Goal: Information Seeking & Learning: Learn about a topic

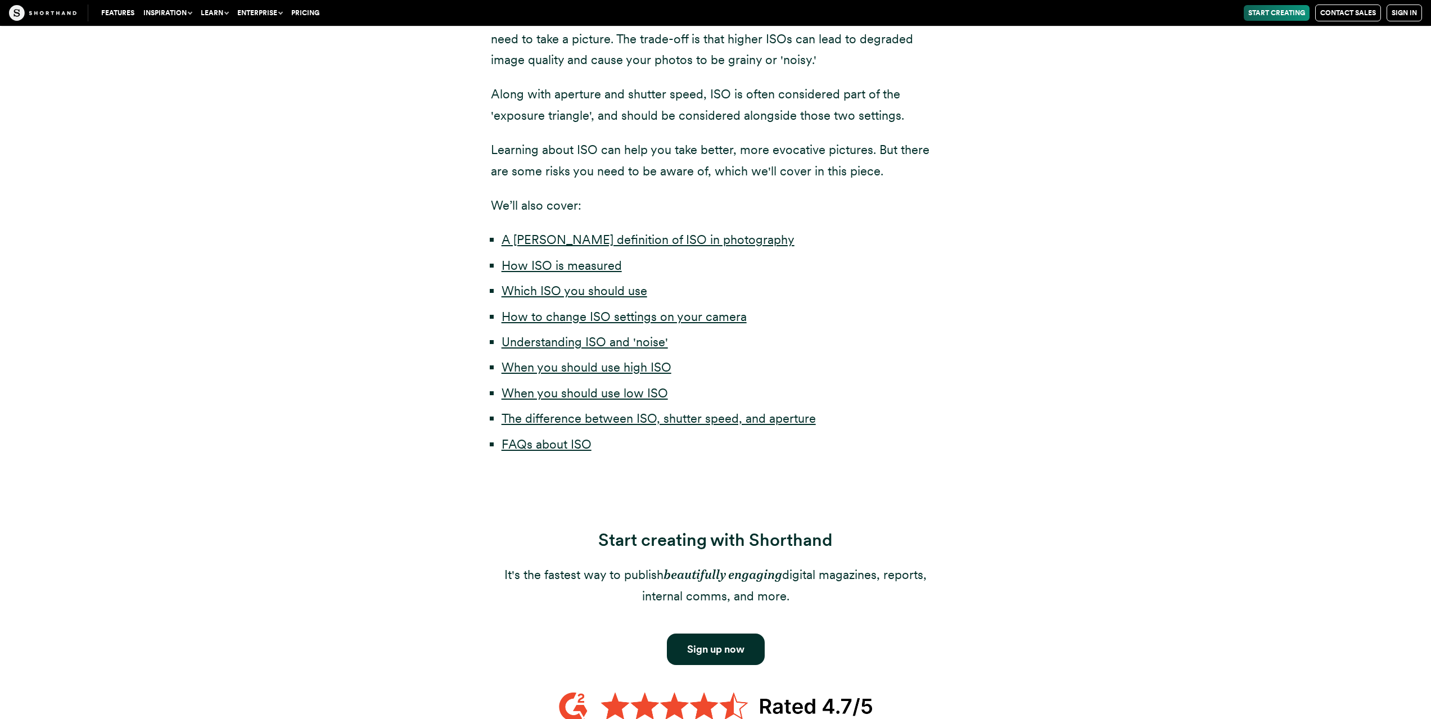
scroll to position [506, 0]
click at [559, 265] on link "How ISO is measured" at bounding box center [562, 266] width 120 height 15
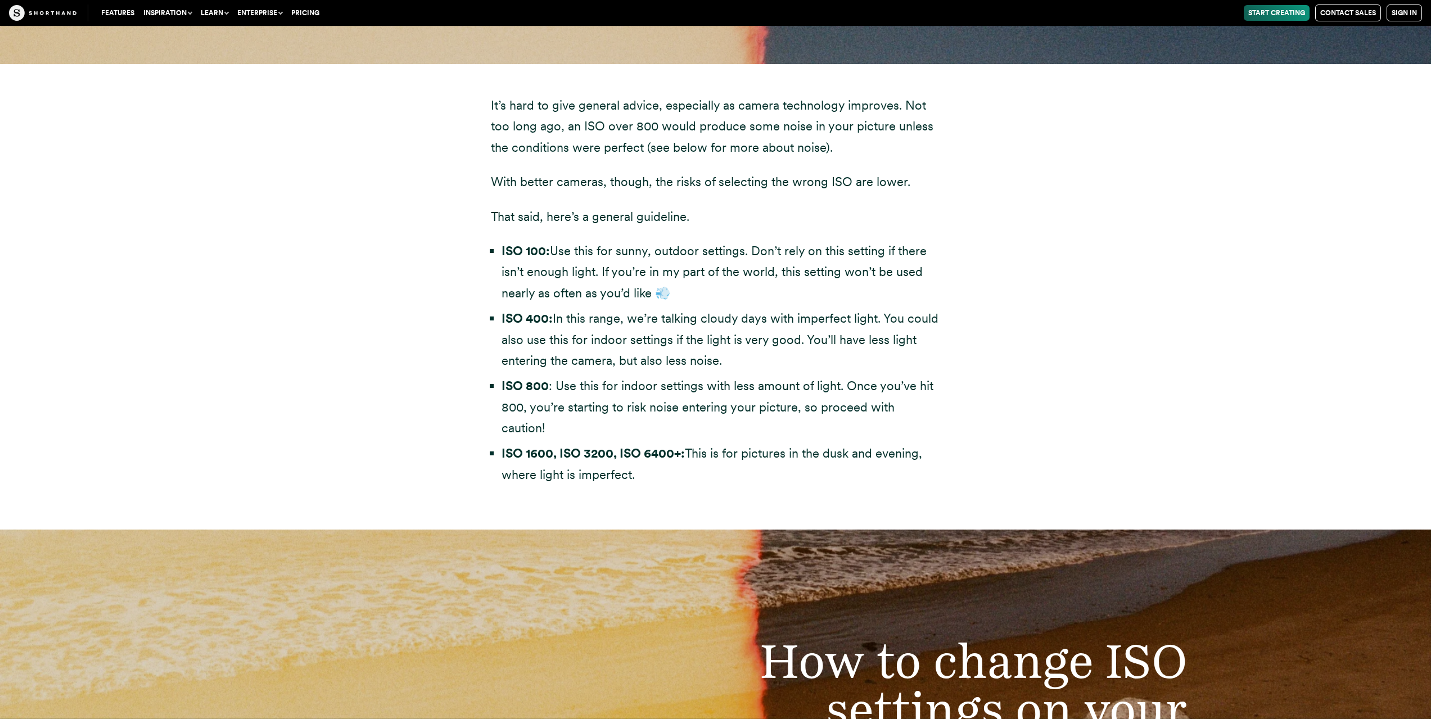
scroll to position [3353, 0]
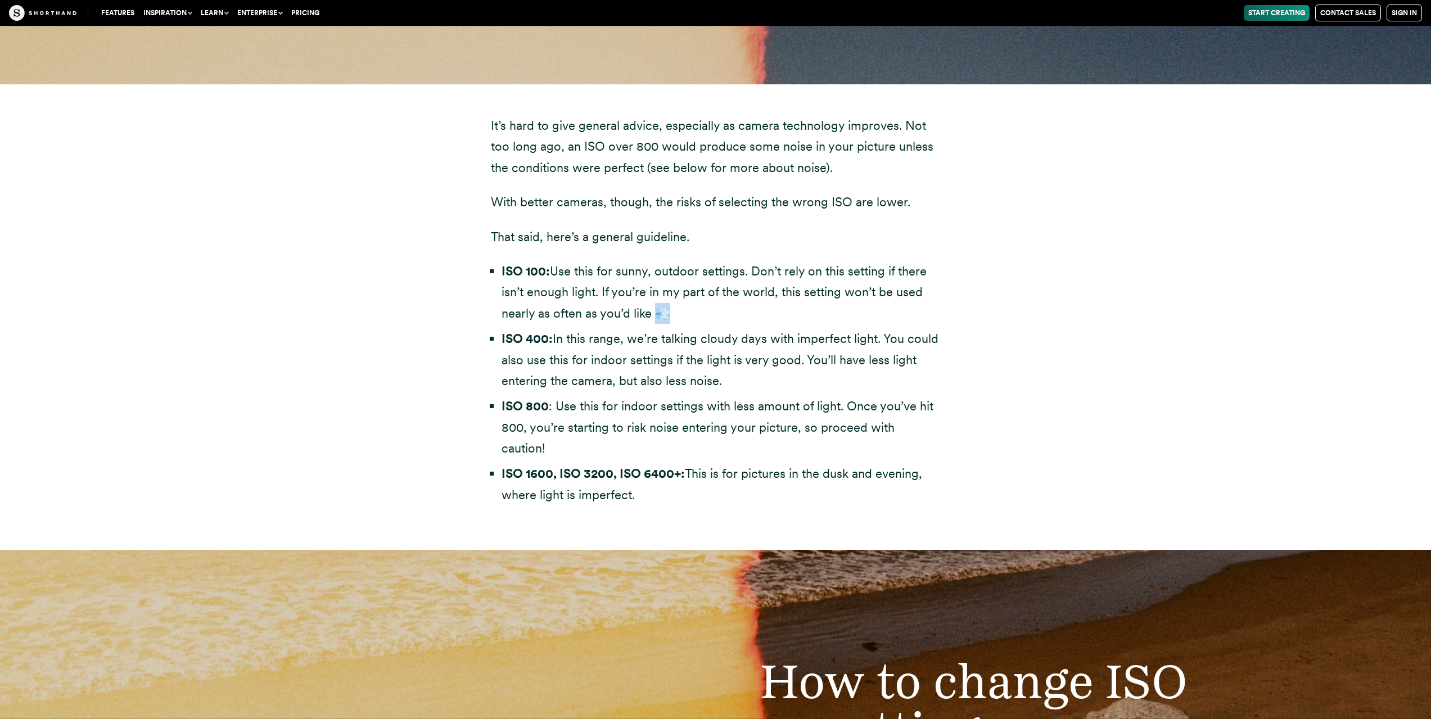
drag, startPoint x: 668, startPoint y: 316, endPoint x: 654, endPoint y: 310, distance: 15.1
click at [654, 310] on li "ISO 100: Use this for sunny, outdoor settings. Don’t rely on this setting if th…" at bounding box center [721, 292] width 439 height 63
click at [1019, 325] on div "It’s hard to give general advice, especially as camera technology improves. Not…" at bounding box center [716, 317] width 990 height 466
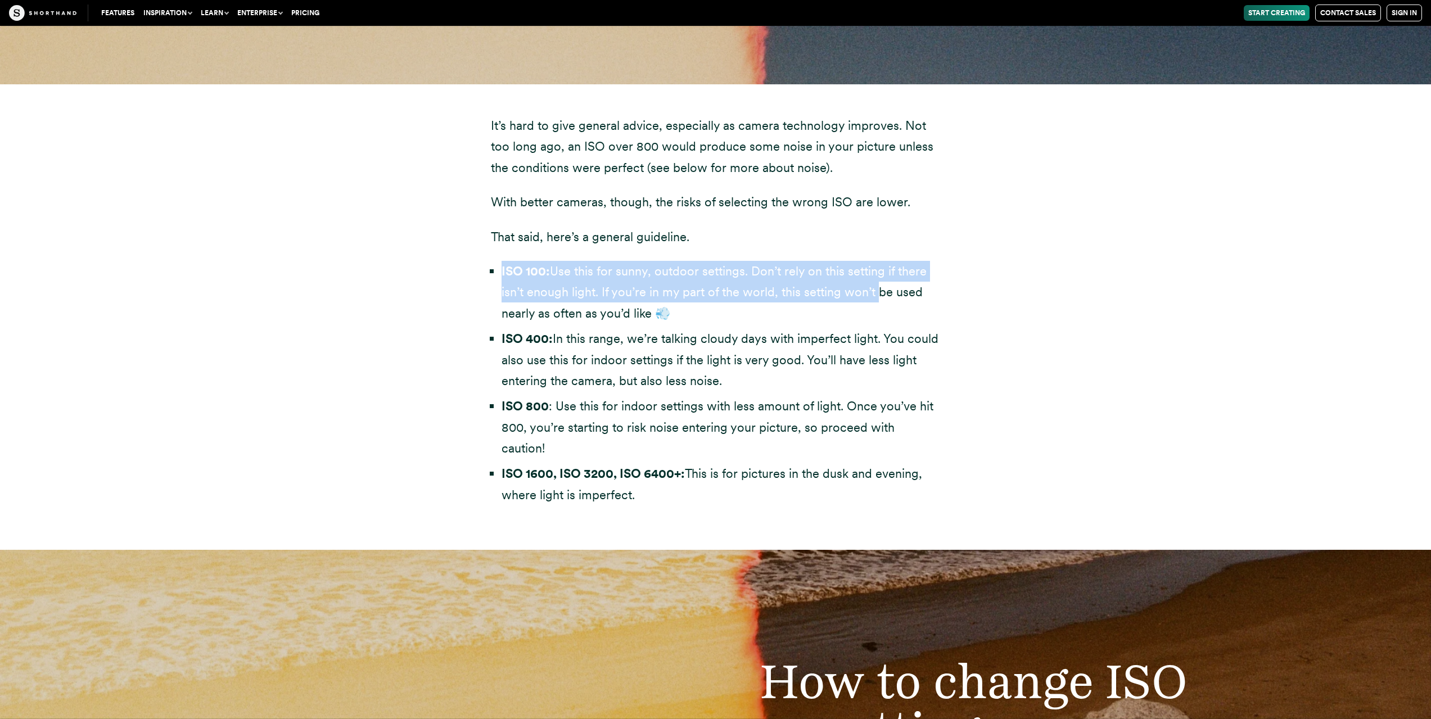
drag, startPoint x: 762, startPoint y: 241, endPoint x: 881, endPoint y: 291, distance: 129.3
click at [875, 291] on div "It’s hard to give general advice, especially as camera technology improves. Not…" at bounding box center [716, 310] width 450 height 390
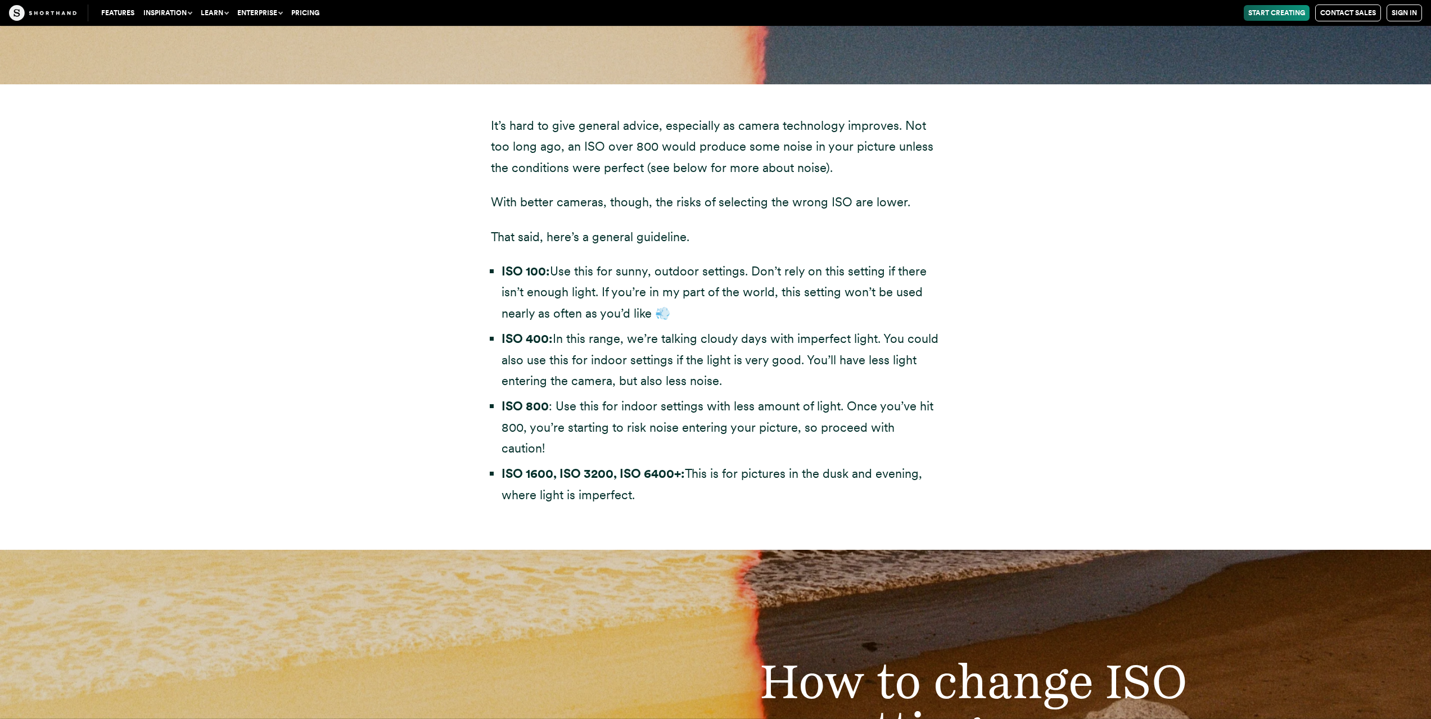
click at [1353, 310] on div "It’s hard to give general advice, especially as camera technology improves. Not…" at bounding box center [715, 317] width 1431 height 466
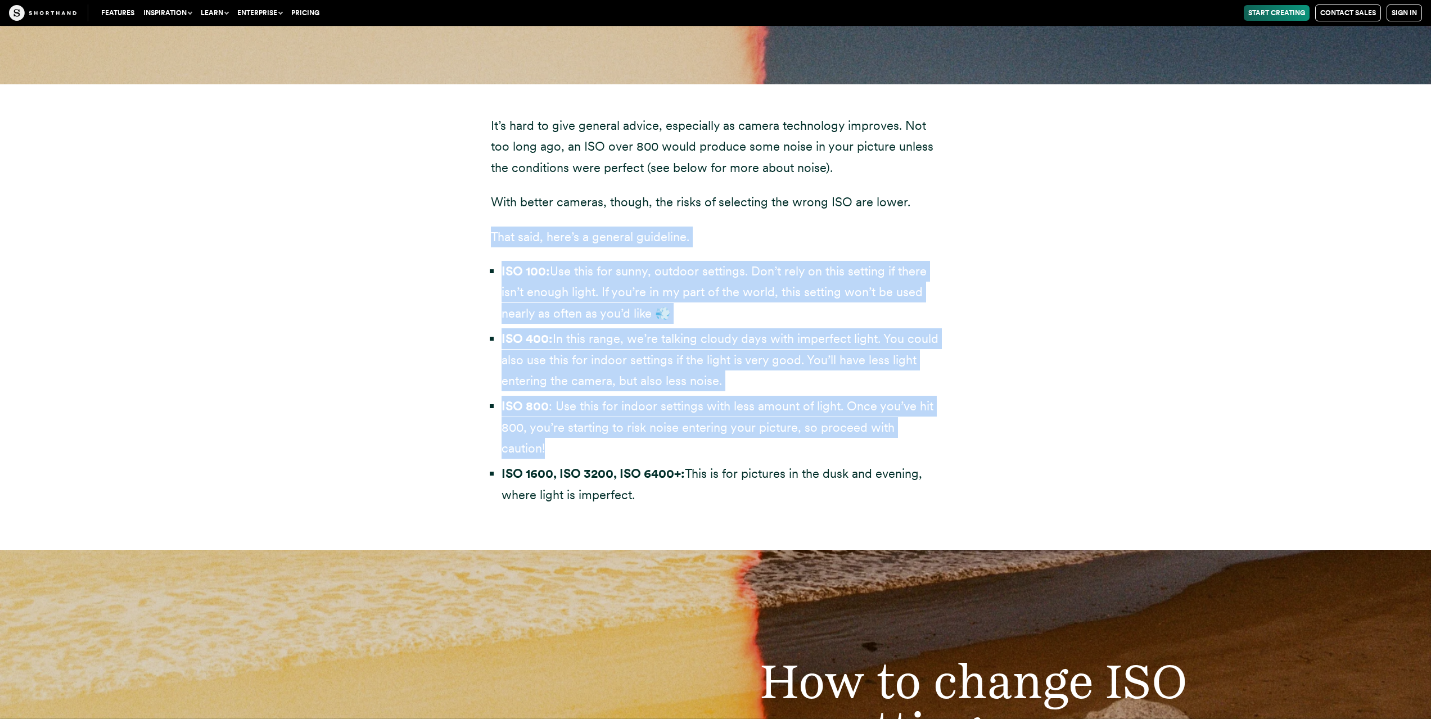
drag, startPoint x: 457, startPoint y: 231, endPoint x: 1179, endPoint y: 433, distance: 750.0
click at [1178, 433] on div "It’s hard to give general advice, especially as camera technology improves. Not…" at bounding box center [716, 317] width 990 height 466
click at [1217, 277] on div "It’s hard to give general advice, especially as camera technology improves. Not…" at bounding box center [715, 317] width 1431 height 466
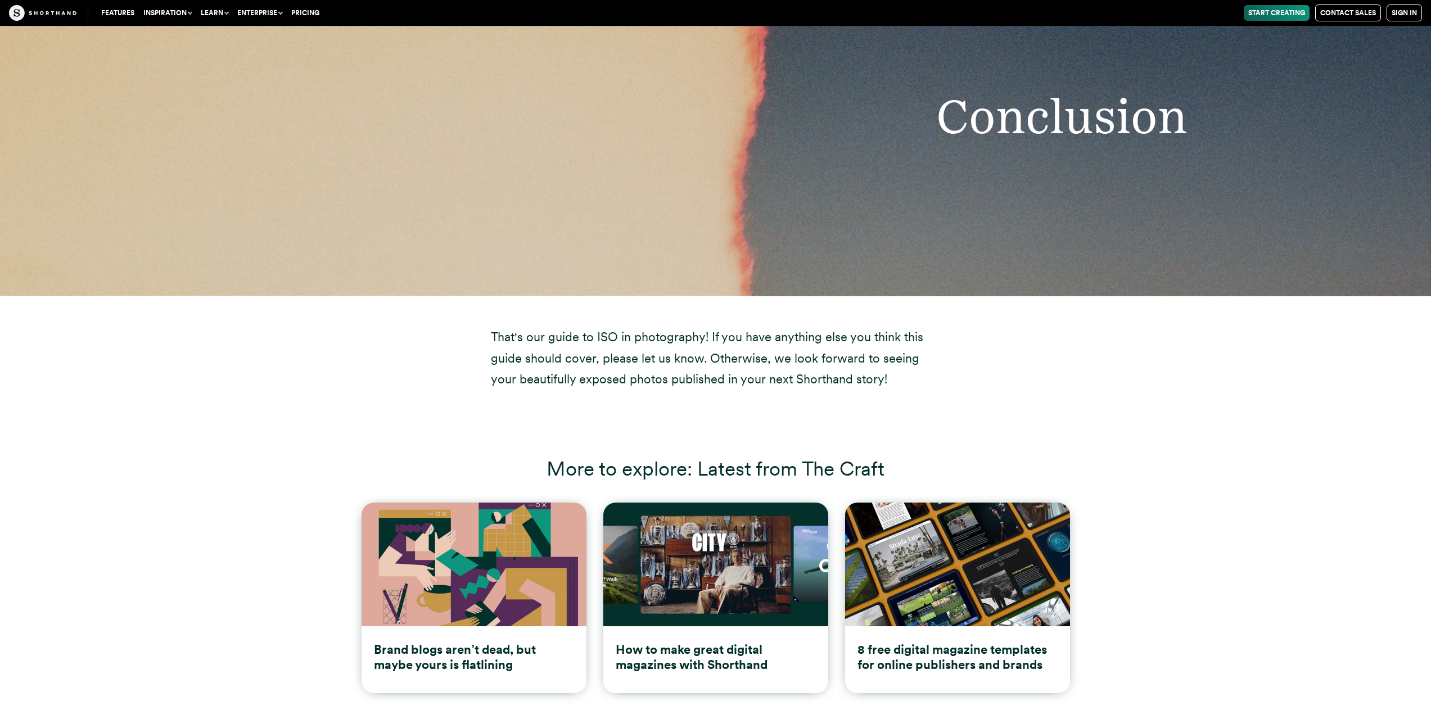
scroll to position [9427, 0]
